Goal: Information Seeking & Learning: Learn about a topic

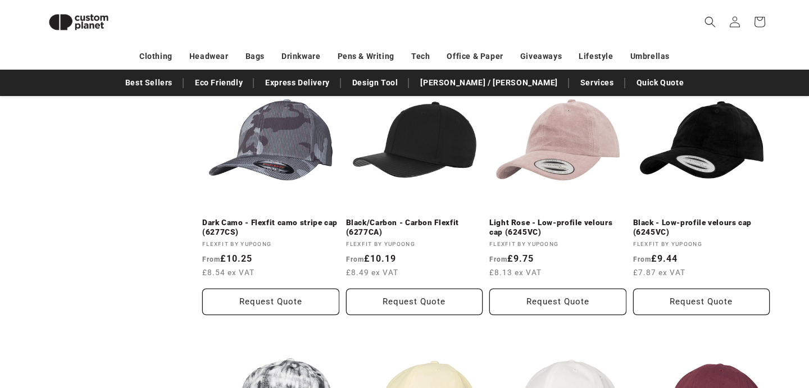
scroll to position [891, 0]
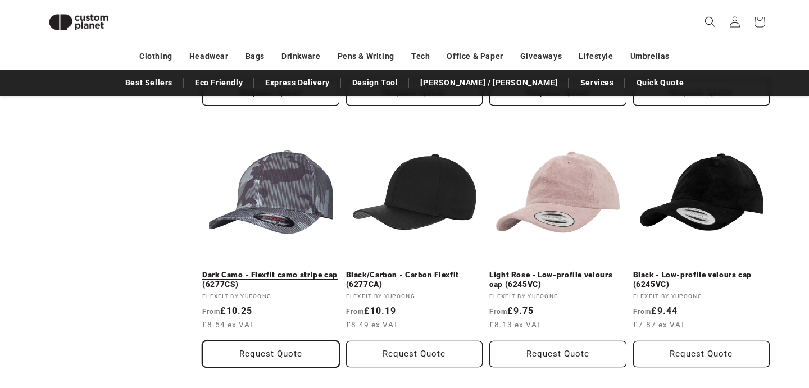
click at [272, 360] on button "Request Quote" at bounding box center [270, 354] width 137 height 26
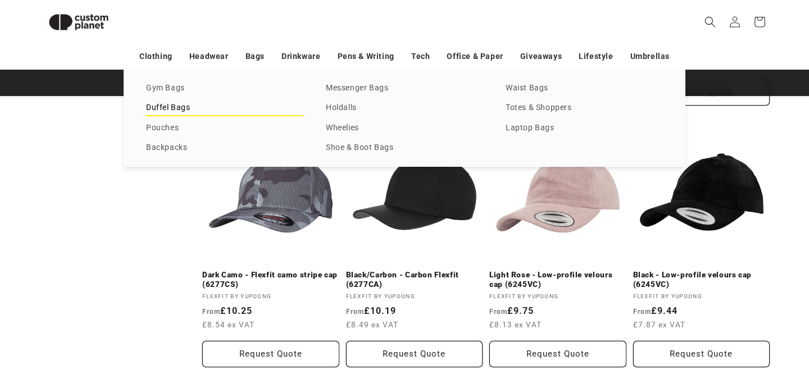
click at [185, 110] on link "Duffel Bags" at bounding box center [224, 108] width 157 height 15
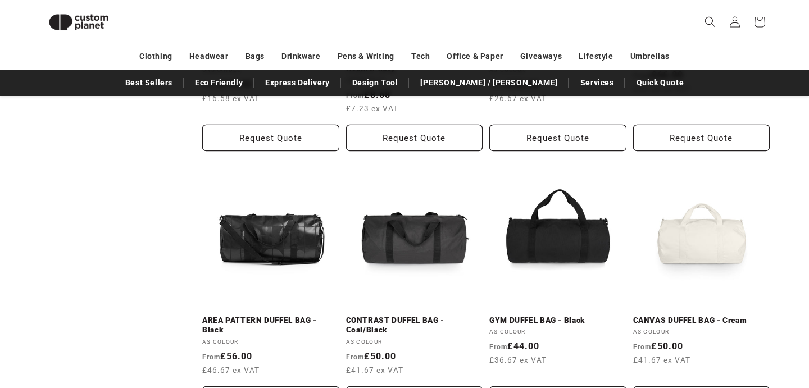
scroll to position [1175, 0]
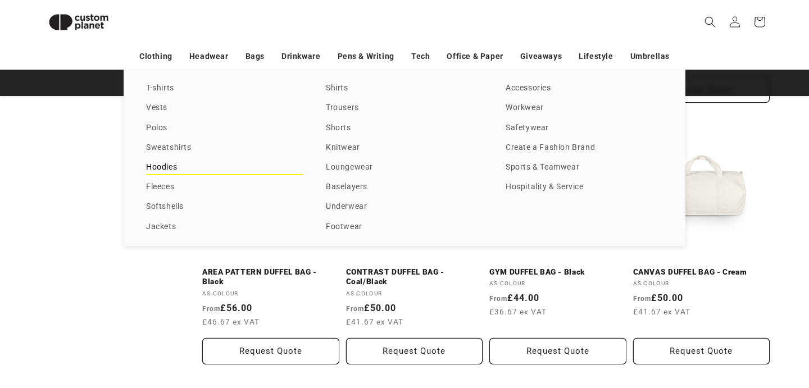
click at [170, 171] on link "Hoodies" at bounding box center [224, 167] width 157 height 15
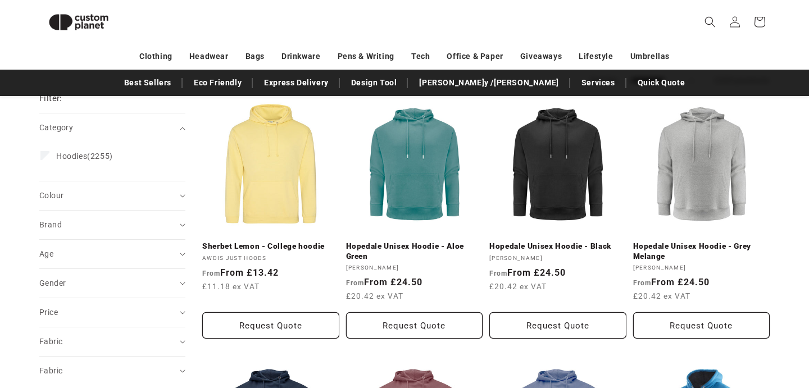
scroll to position [359, 0]
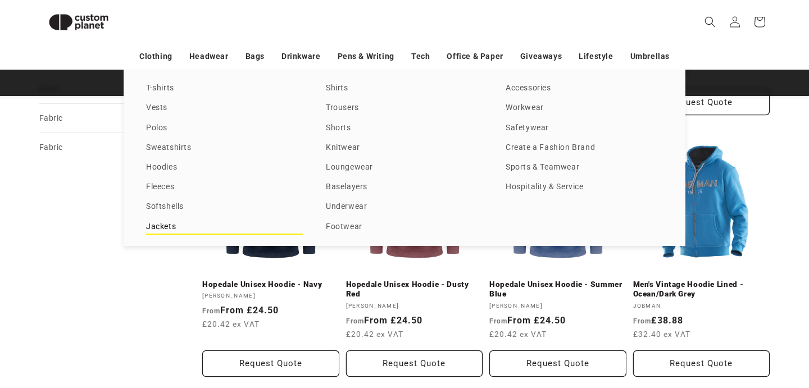
click at [168, 225] on link "Jackets" at bounding box center [224, 227] width 157 height 15
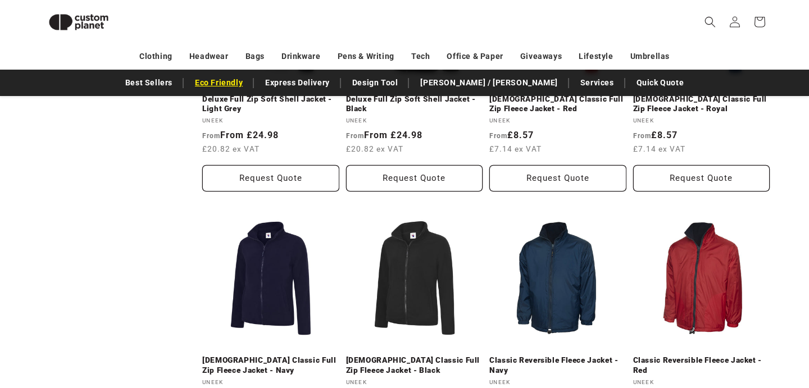
scroll to position [919, 0]
